Goal: Communication & Community: Connect with others

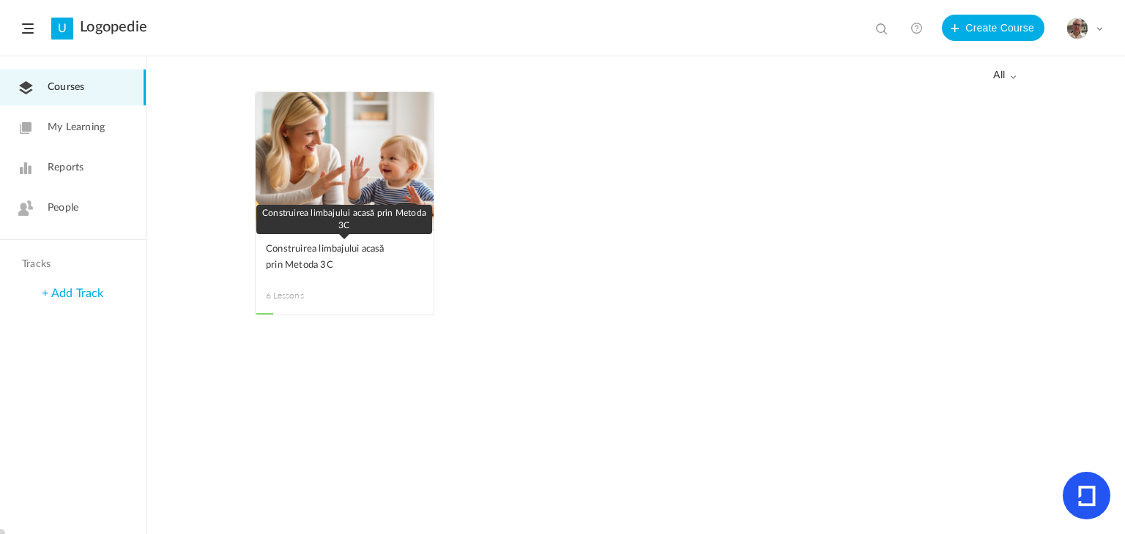
click at [311, 253] on span "Construirea limbajului acasă prin Metoda 3C" at bounding box center [333, 258] width 135 height 32
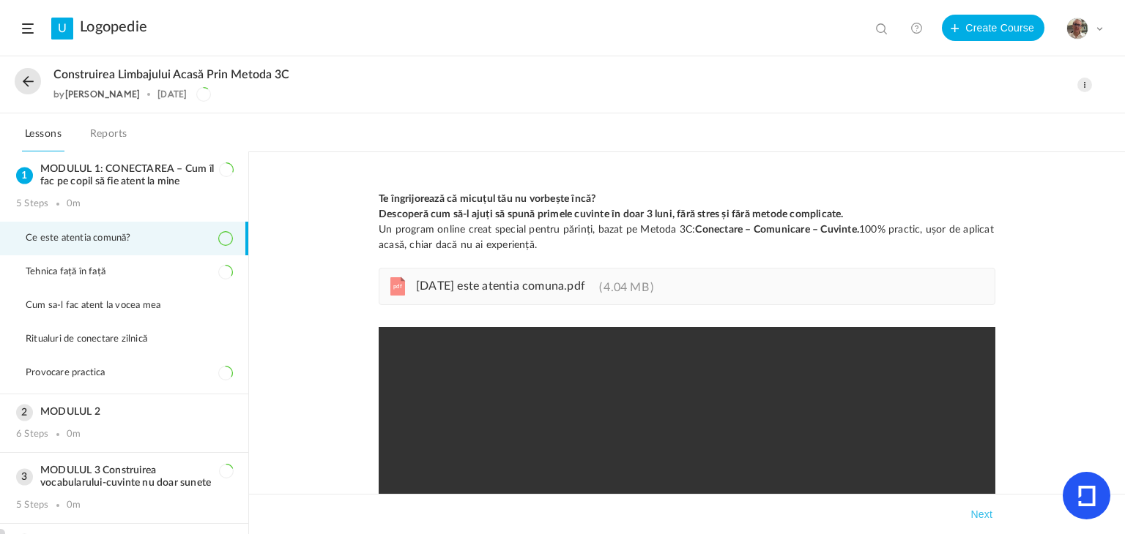
click at [29, 80] on button at bounding box center [28, 81] width 26 height 26
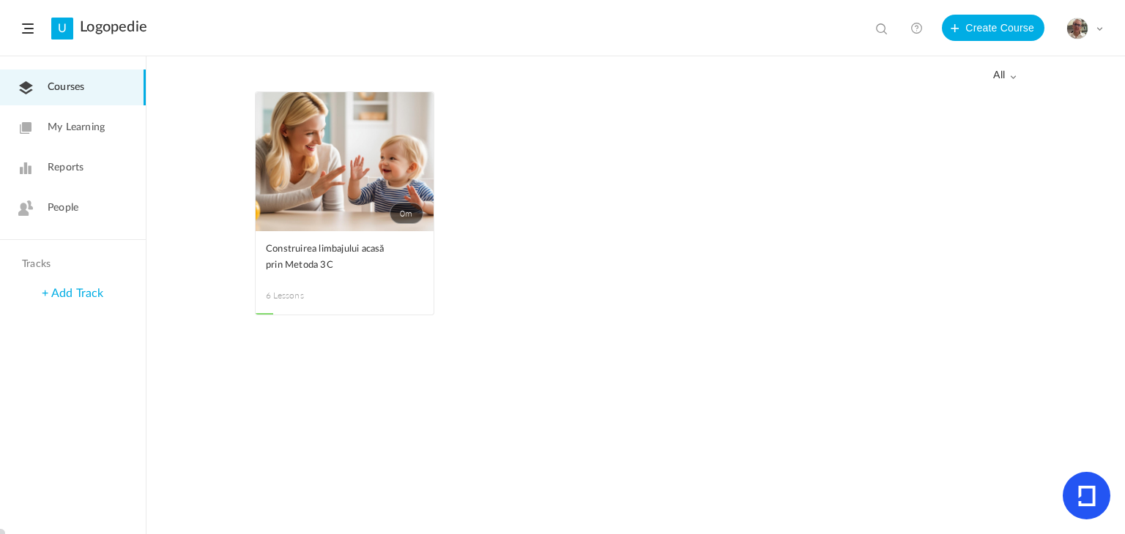
click at [66, 203] on span "People" at bounding box center [63, 208] width 31 height 15
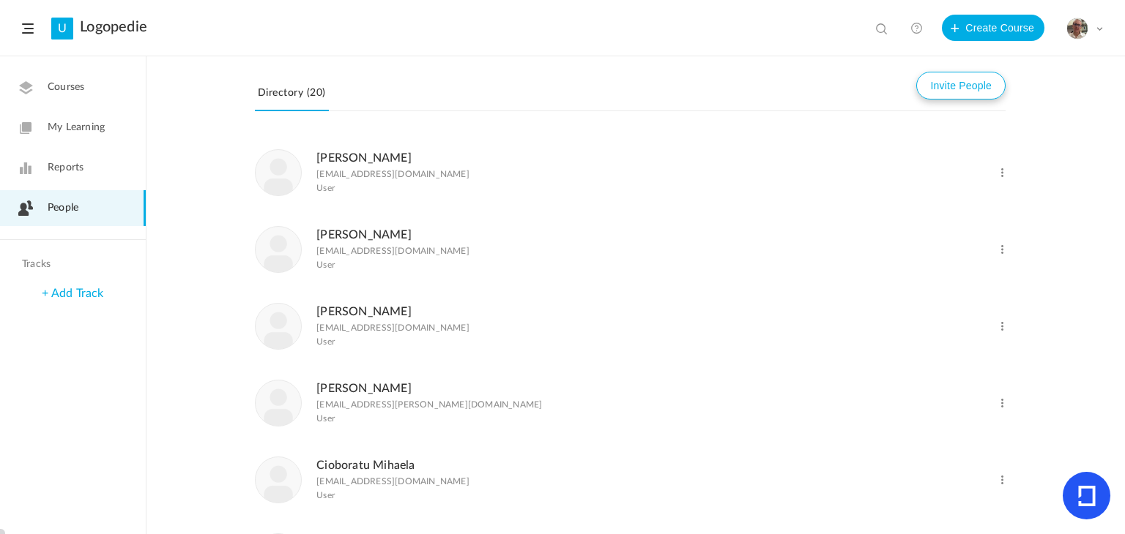
click at [847, 87] on button "Invite People" at bounding box center [960, 86] width 89 height 28
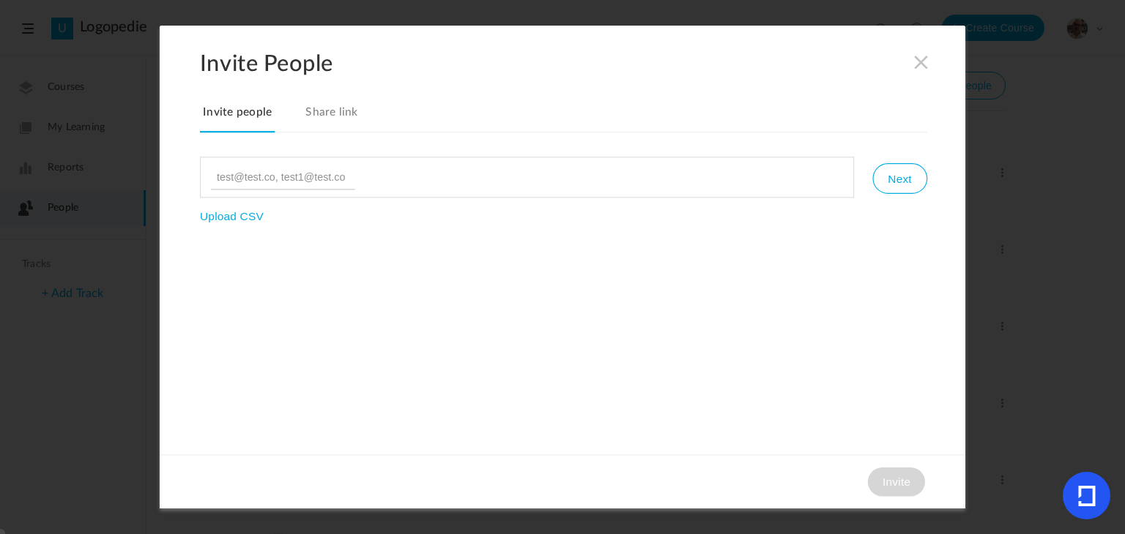
click at [324, 116] on link "Share link" at bounding box center [331, 117] width 59 height 31
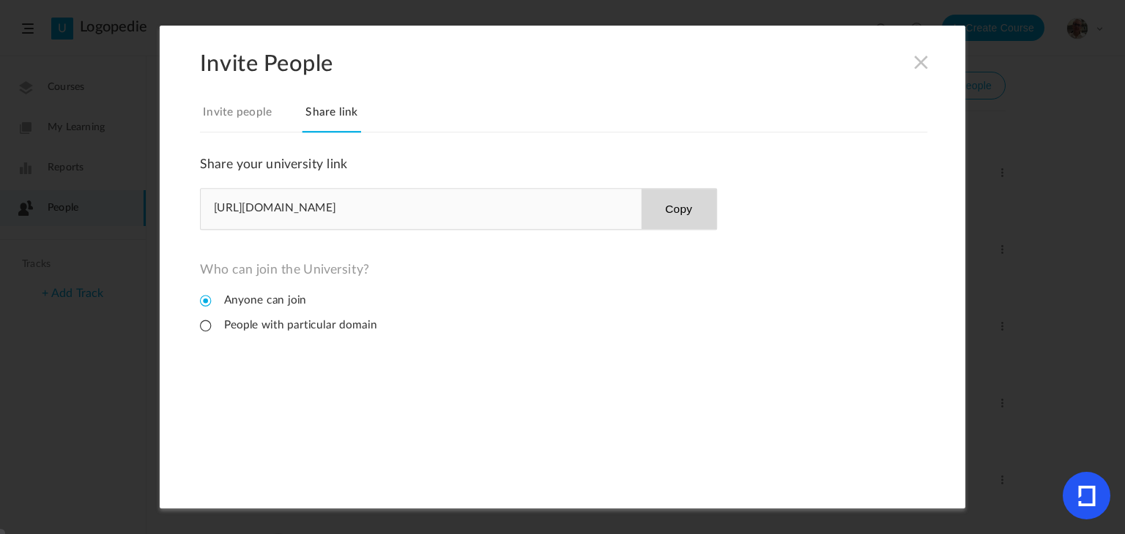
click at [662, 211] on button "Copy" at bounding box center [678, 209] width 75 height 40
click at [684, 211] on button "Copy" at bounding box center [678, 209] width 75 height 40
click at [847, 59] on span at bounding box center [921, 62] width 16 height 16
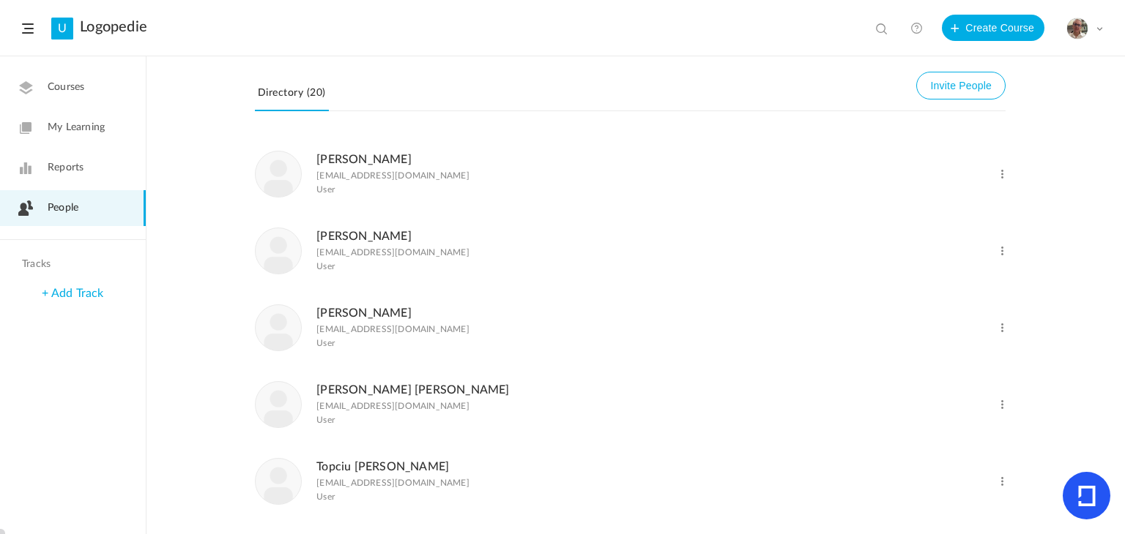
scroll to position [1020, 0]
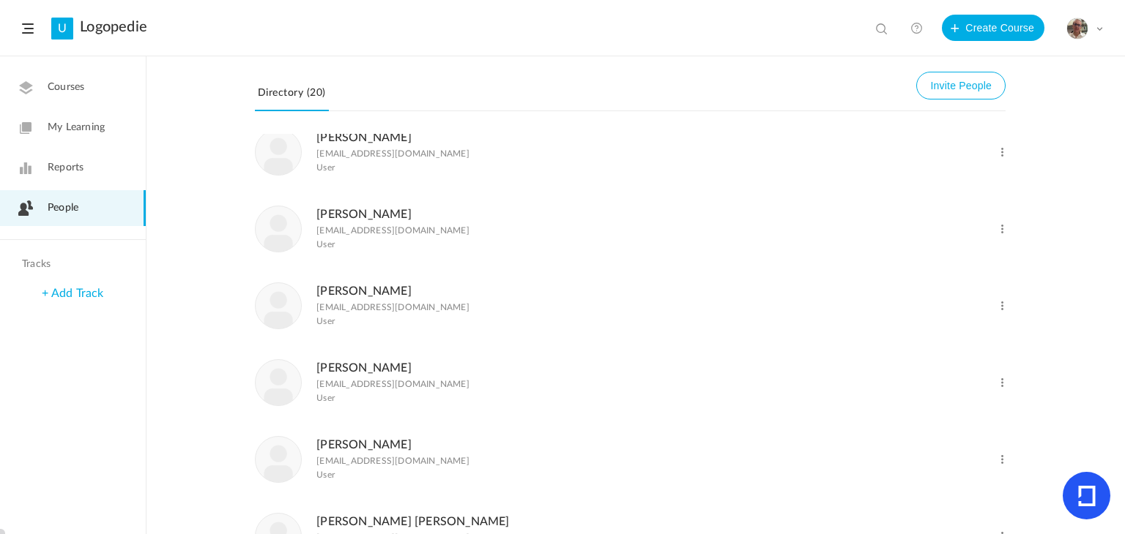
click at [847, 313] on span at bounding box center [1002, 306] width 14 height 14
drag, startPoint x: 327, startPoint y: 312, endPoint x: 786, endPoint y: 288, distance: 459.7
click at [786, 288] on li "Olosea Moraru olesea.lavoro@gmail.com User Change Role Delete User" at bounding box center [630, 305] width 750 height 77
click at [847, 81] on button "Invite People" at bounding box center [960, 86] width 89 height 28
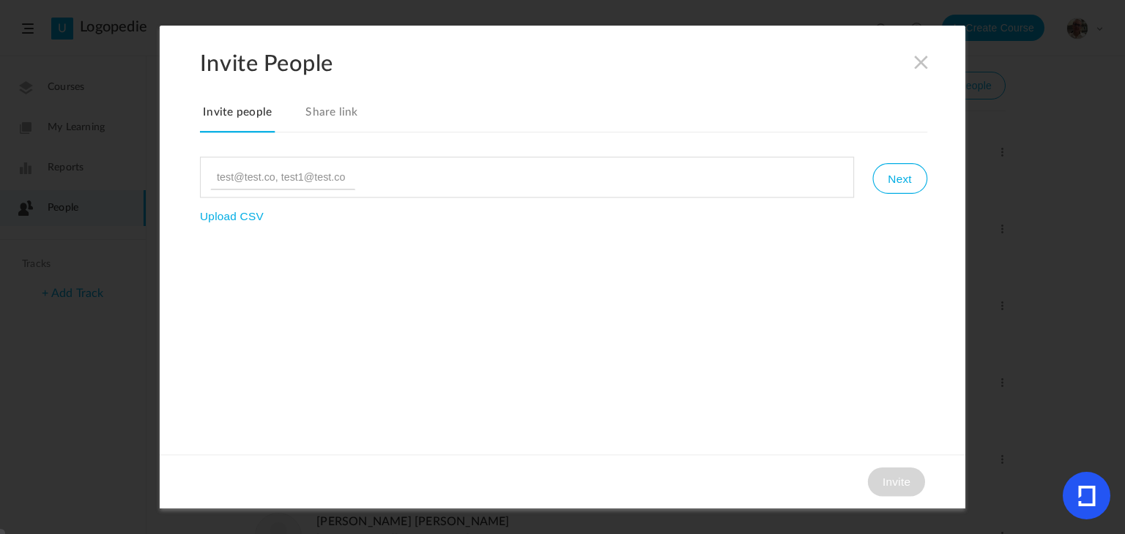
click at [337, 108] on link "Share link" at bounding box center [331, 117] width 59 height 31
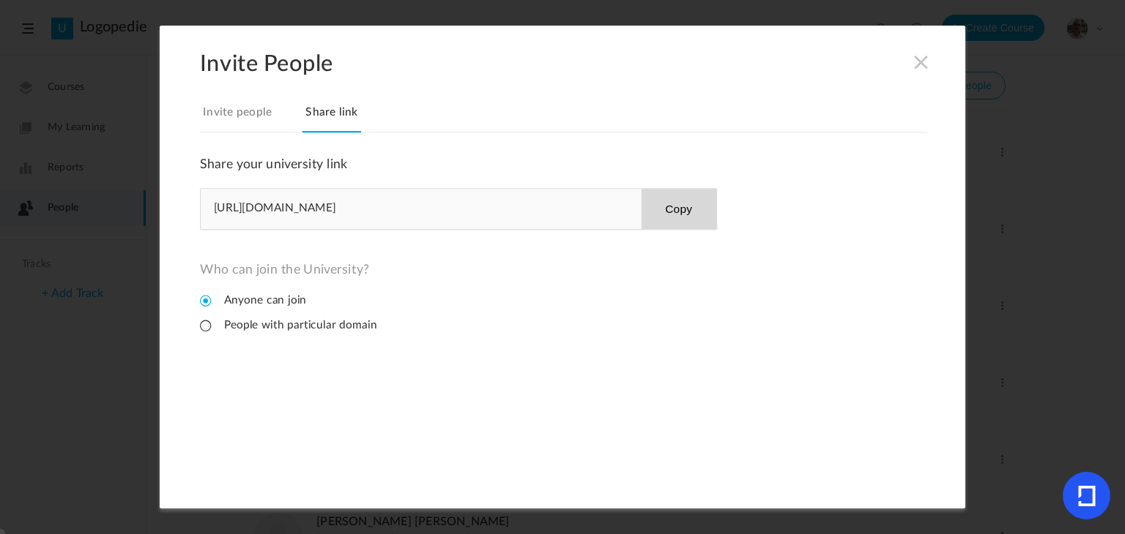
click at [229, 116] on link "Invite people" at bounding box center [237, 117] width 75 height 31
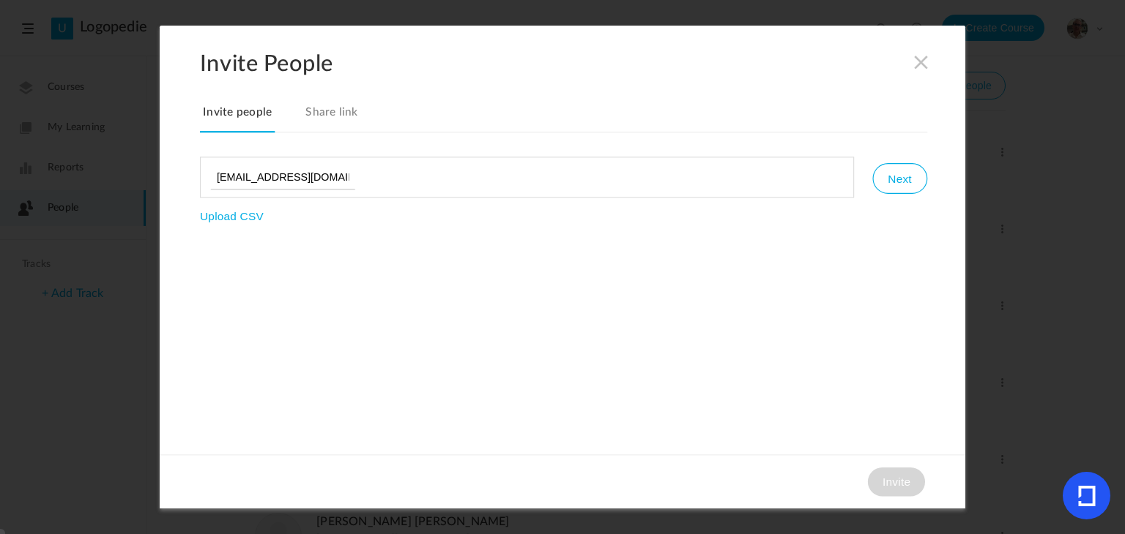
type input "[EMAIL_ADDRESS][DOMAIN_NAME]"
click at [847, 174] on button "Next" at bounding box center [899, 178] width 54 height 31
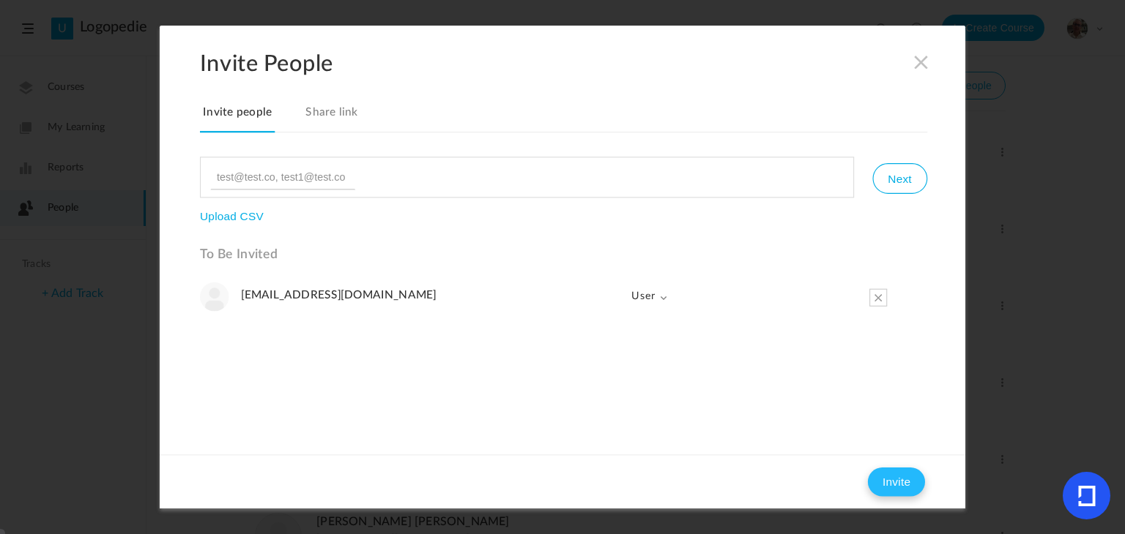
click at [847, 483] on button "Invite" at bounding box center [896, 482] width 57 height 29
click at [329, 113] on link "Share link" at bounding box center [331, 117] width 59 height 31
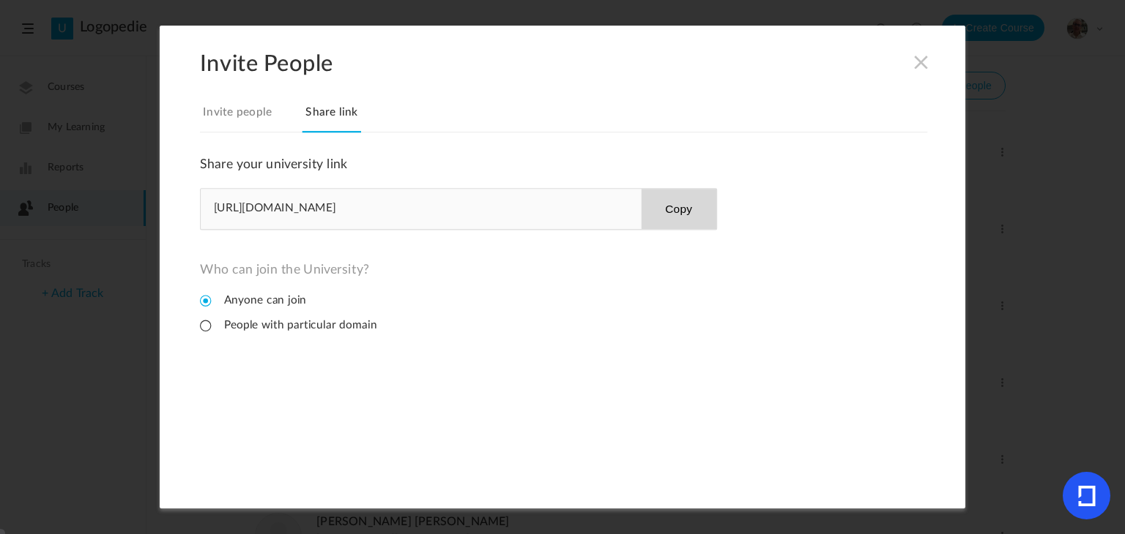
click at [674, 207] on button "Copy" at bounding box center [678, 209] width 75 height 40
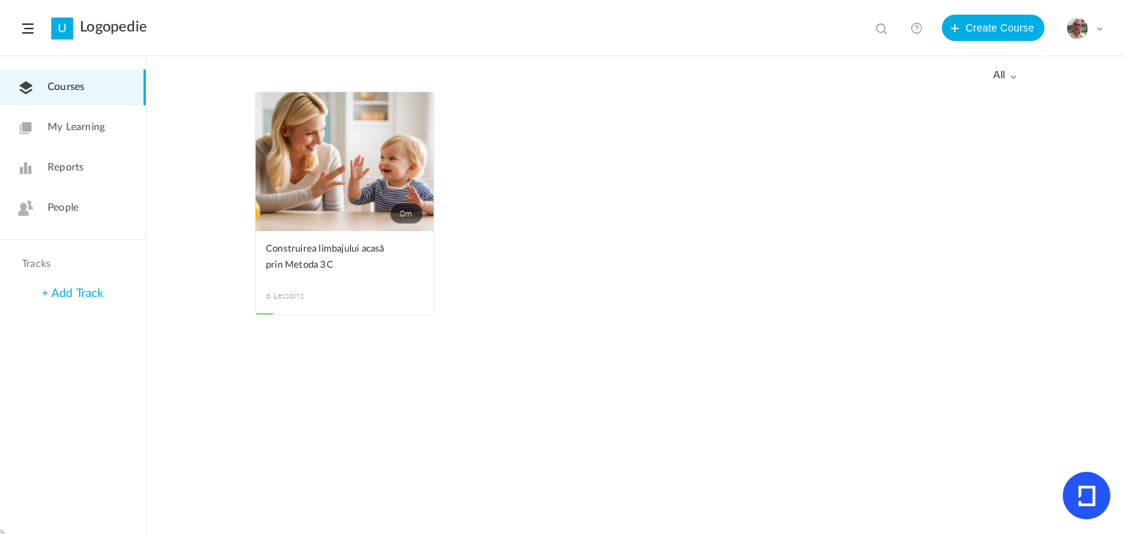
click at [61, 205] on span "People" at bounding box center [63, 208] width 31 height 15
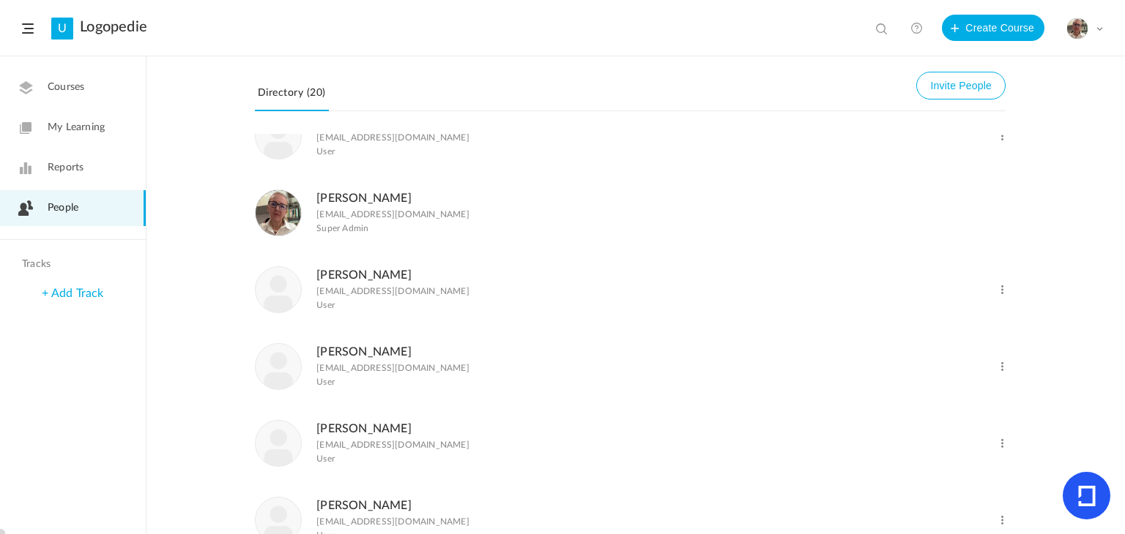
scroll to position [952, 0]
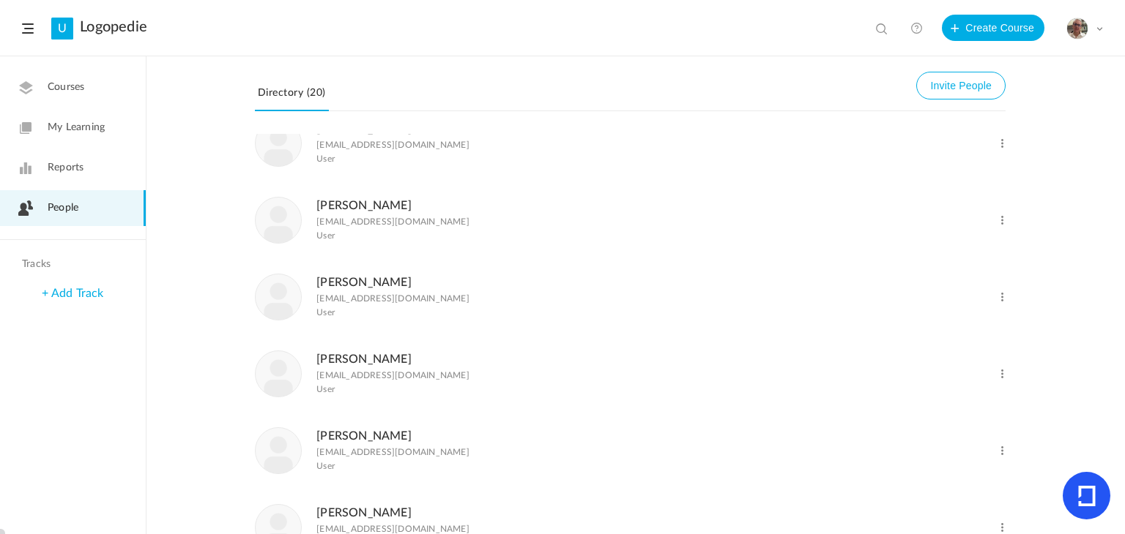
click at [325, 381] on p "[EMAIL_ADDRESS][DOMAIN_NAME]" at bounding box center [392, 375] width 153 height 10
click at [283, 376] on img at bounding box center [278, 373] width 45 height 45
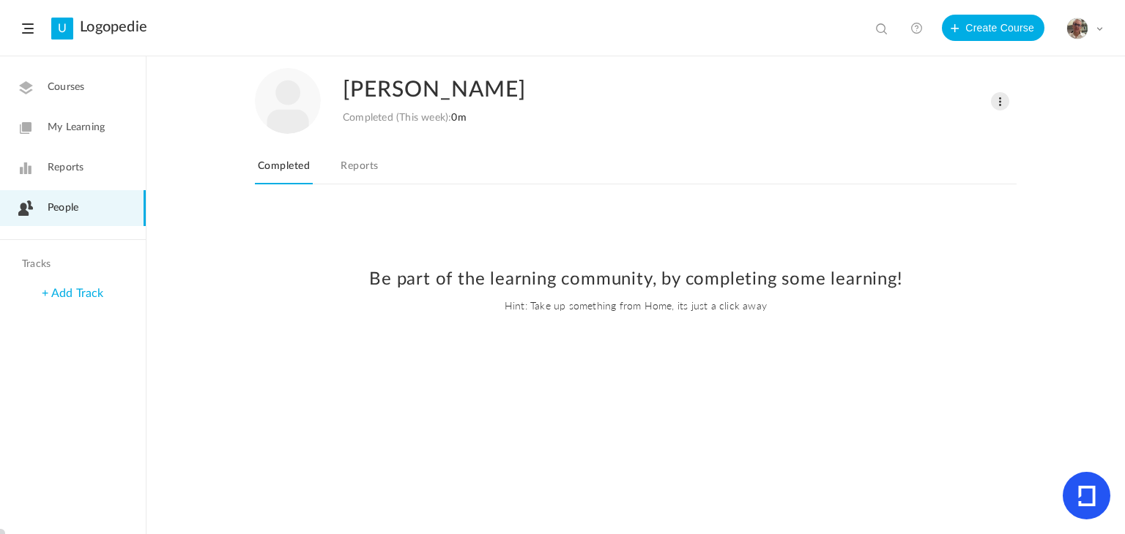
click at [1000, 97] on span at bounding box center [1000, 101] width 18 height 18
click at [348, 422] on div at bounding box center [635, 370] width 978 height 327
click at [72, 201] on span "People" at bounding box center [63, 208] width 31 height 15
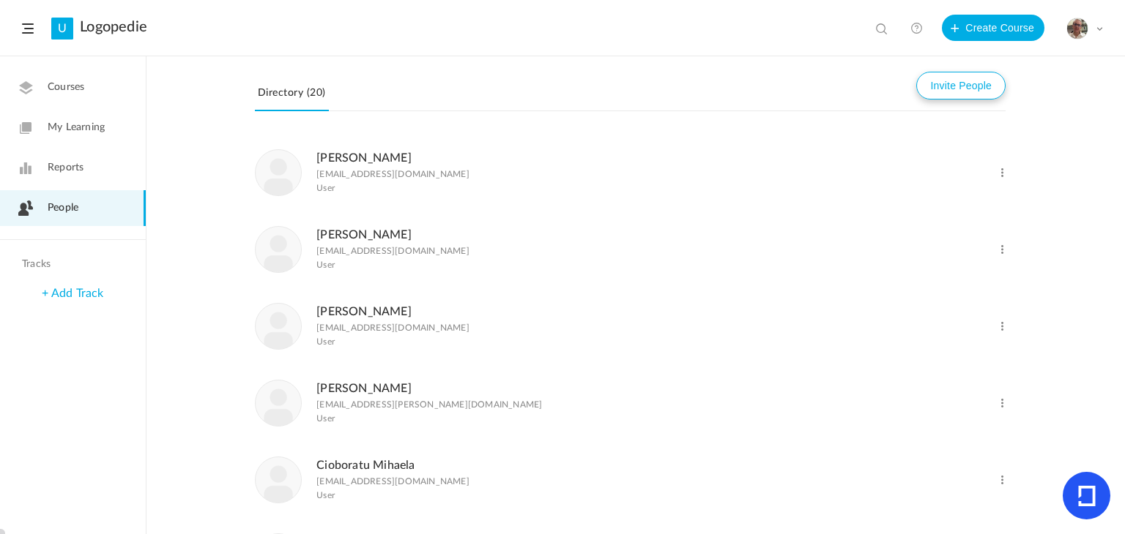
click at [972, 80] on button "Invite People" at bounding box center [960, 86] width 89 height 28
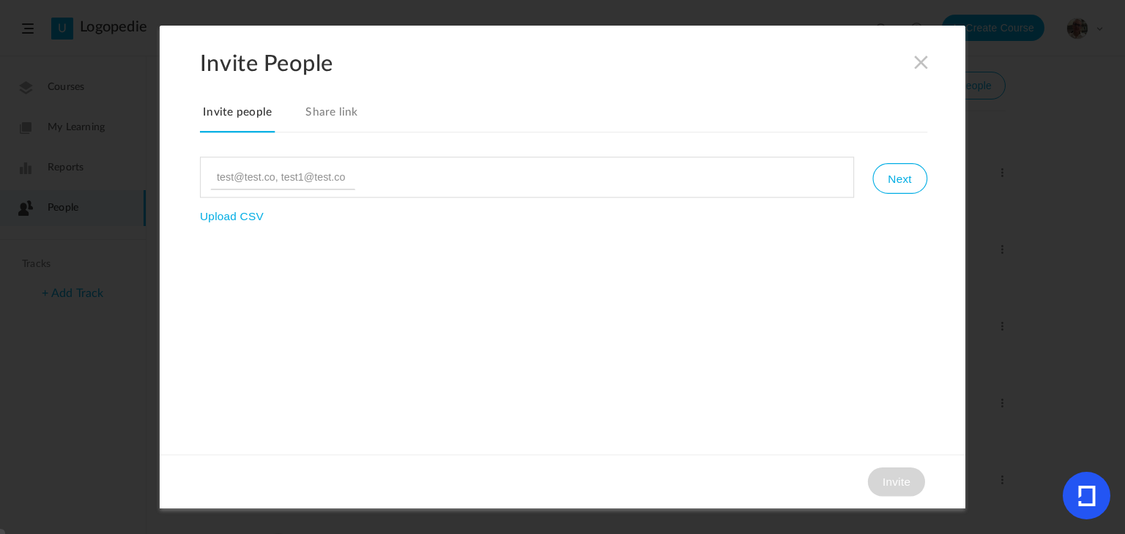
click at [328, 108] on link "Share link" at bounding box center [331, 117] width 59 height 31
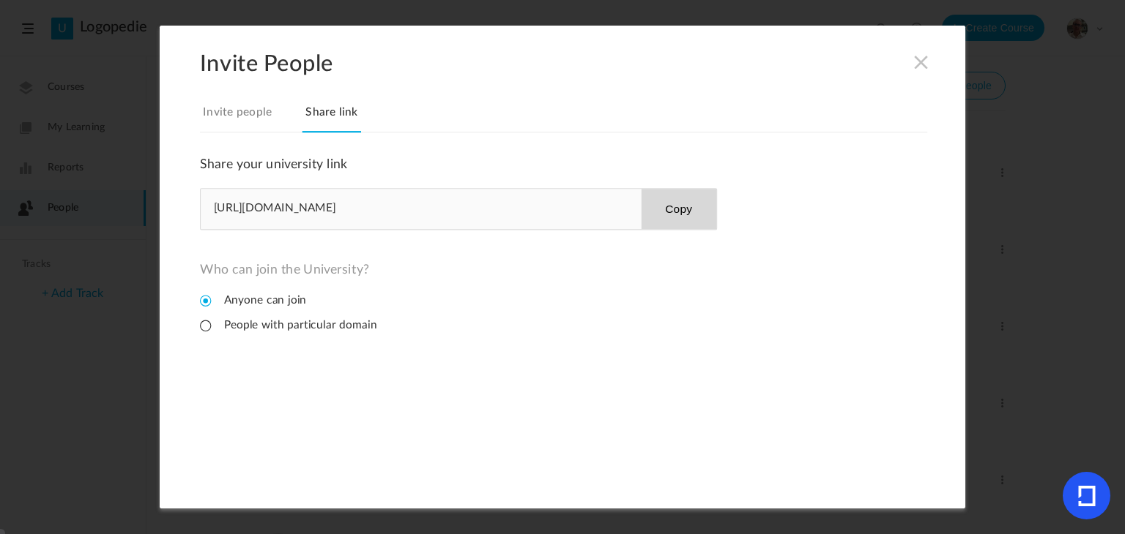
click at [678, 205] on button "Copy" at bounding box center [678, 209] width 75 height 40
